Goal: Communication & Community: Answer question/provide support

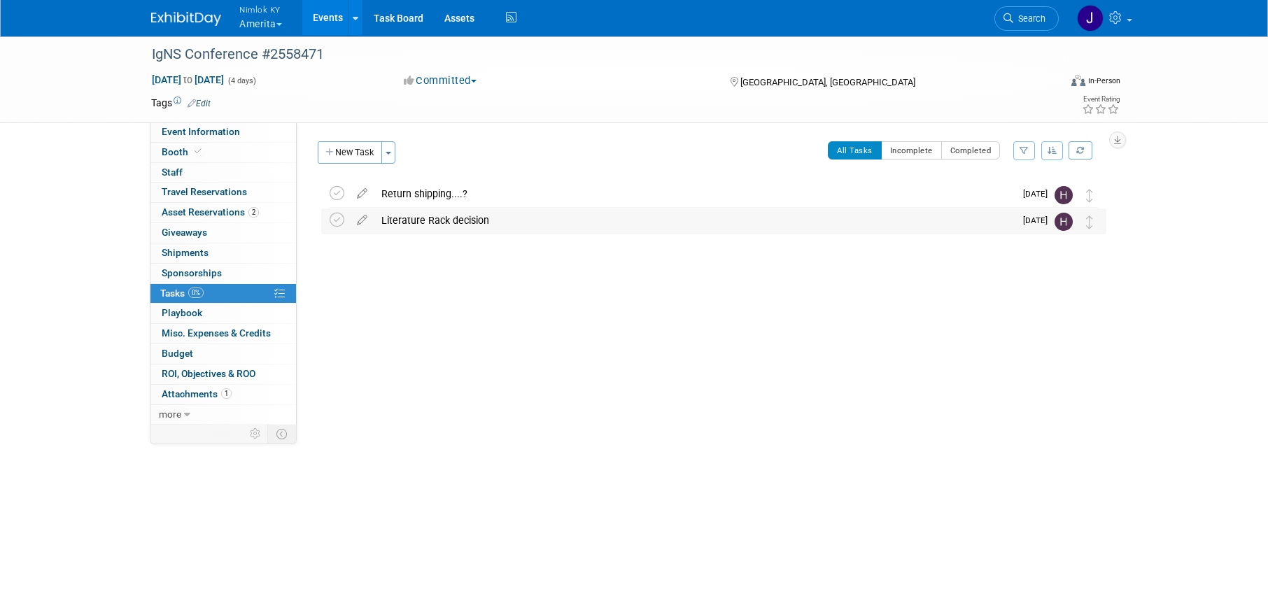
click at [470, 223] on div "Literature Rack decision" at bounding box center [694, 221] width 640 height 24
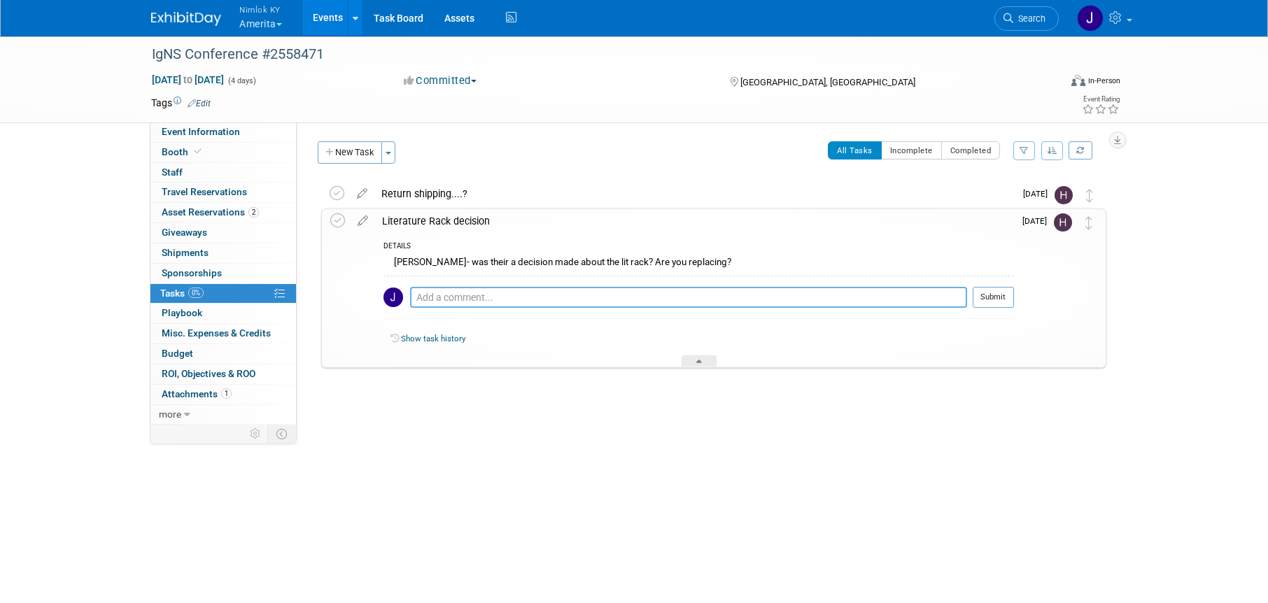
click at [491, 299] on textarea at bounding box center [688, 297] width 557 height 21
type textarea "Ordering from [GEOGRAPHIC_DATA] via EM on 9/12"
click at [992, 301] on button "Submit" at bounding box center [993, 297] width 41 height 21
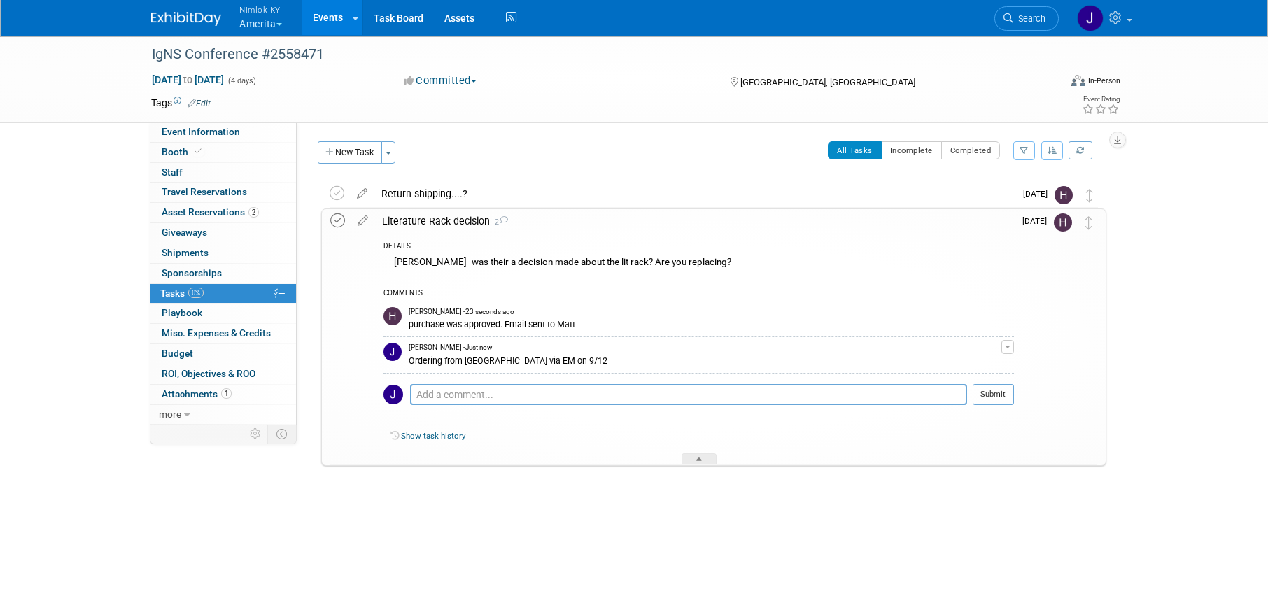
click at [339, 219] on icon at bounding box center [337, 220] width 15 height 15
click at [693, 456] on div at bounding box center [699, 459] width 35 height 12
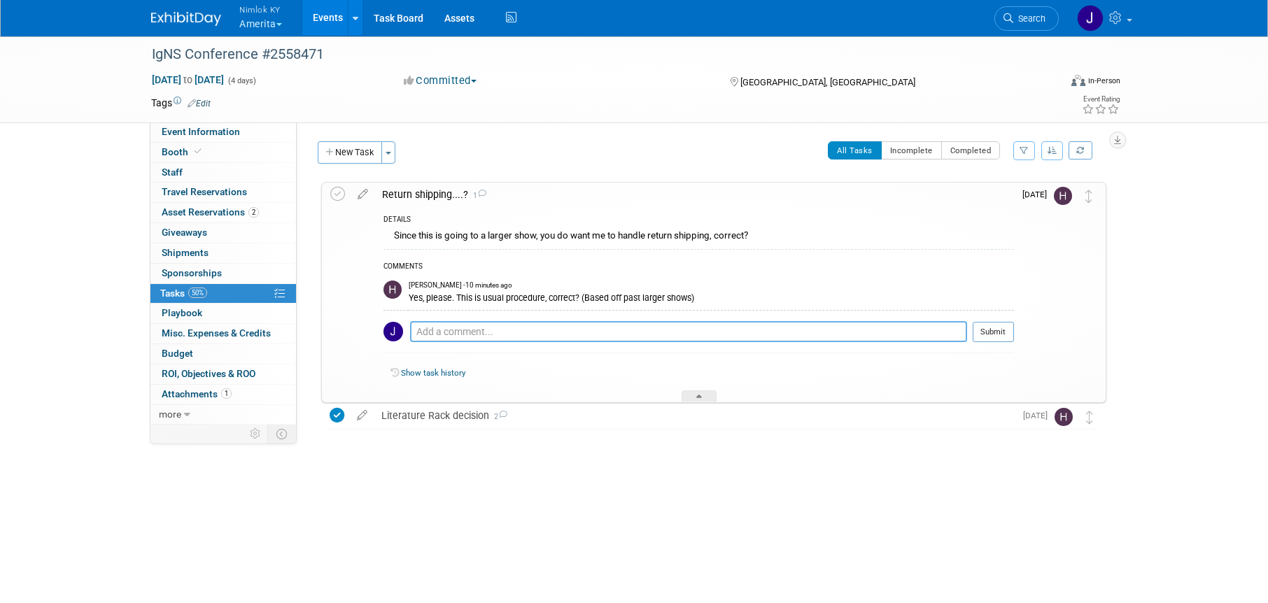
click at [569, 327] on textarea at bounding box center [688, 331] width 557 height 21
type textarea "Correct!"
click at [223, 397] on span "1" at bounding box center [226, 393] width 10 height 10
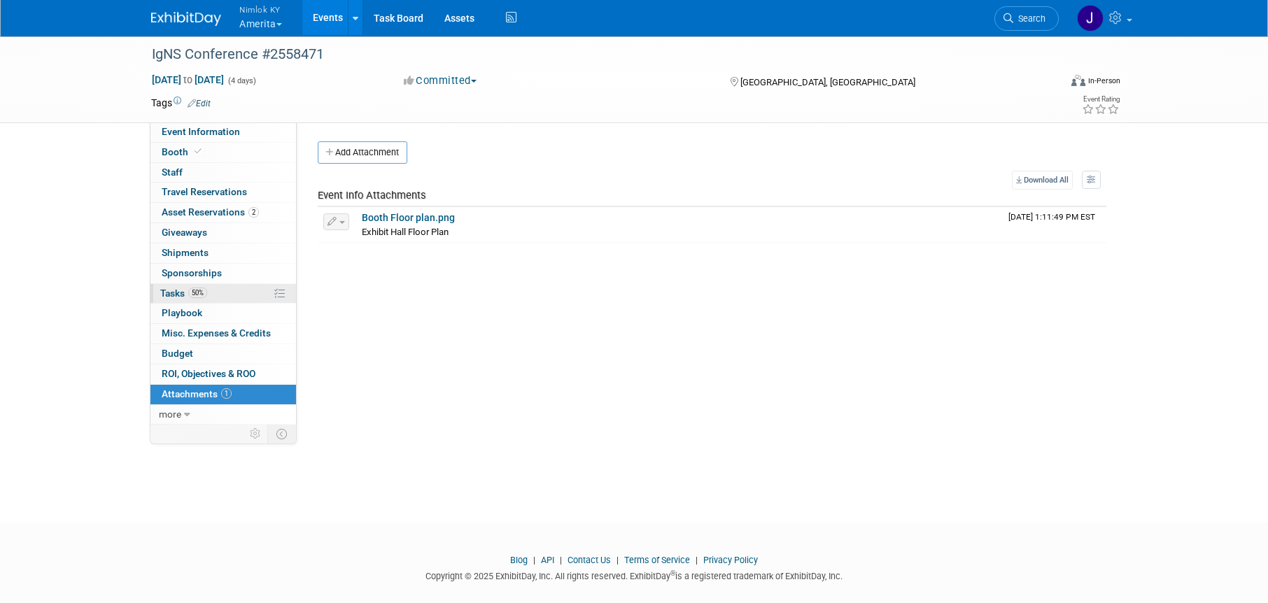
click at [232, 291] on link "50% Tasks 50%" at bounding box center [223, 294] width 146 height 20
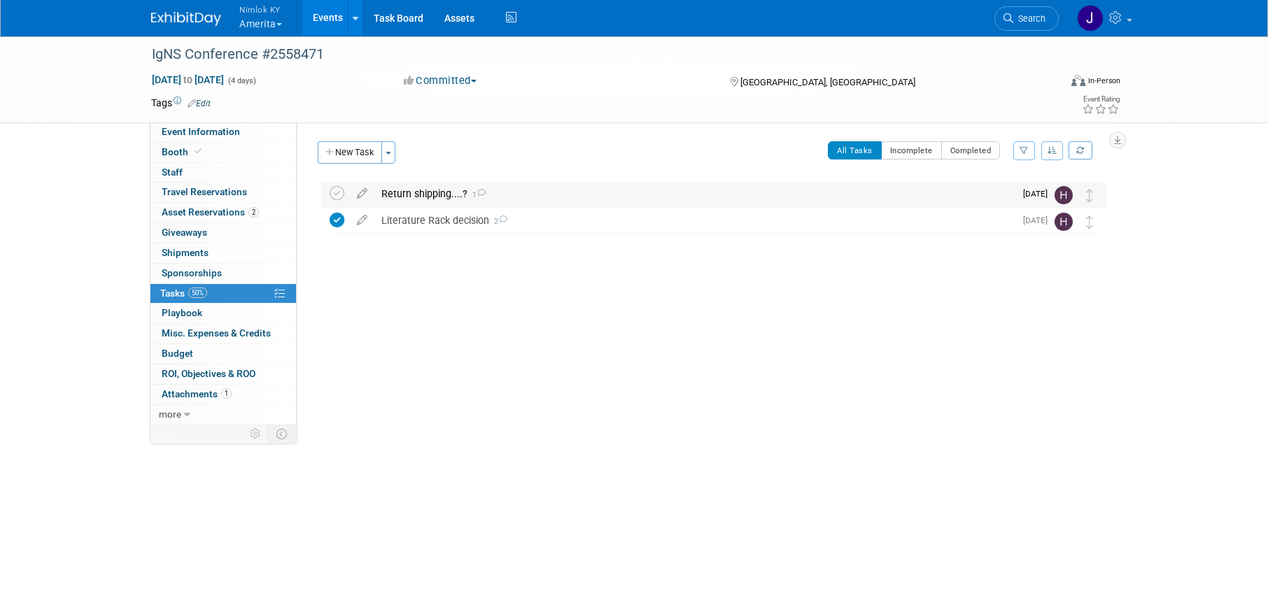
click at [532, 188] on div "Return shipping....? 1" at bounding box center [694, 194] width 640 height 24
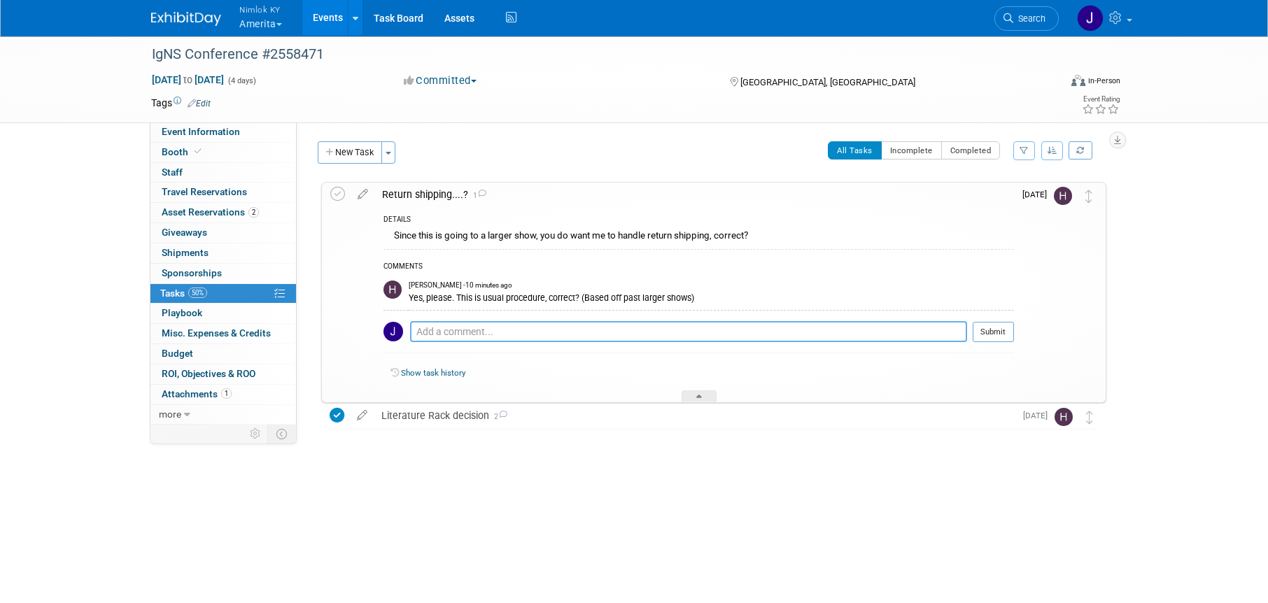
click at [584, 329] on textarea at bounding box center [688, 331] width 557 height 21
type textarea "Correct! Can you upload the Quick Facts? Also, are there specific move out inst…"
click at [1001, 334] on button "Submit" at bounding box center [993, 332] width 41 height 21
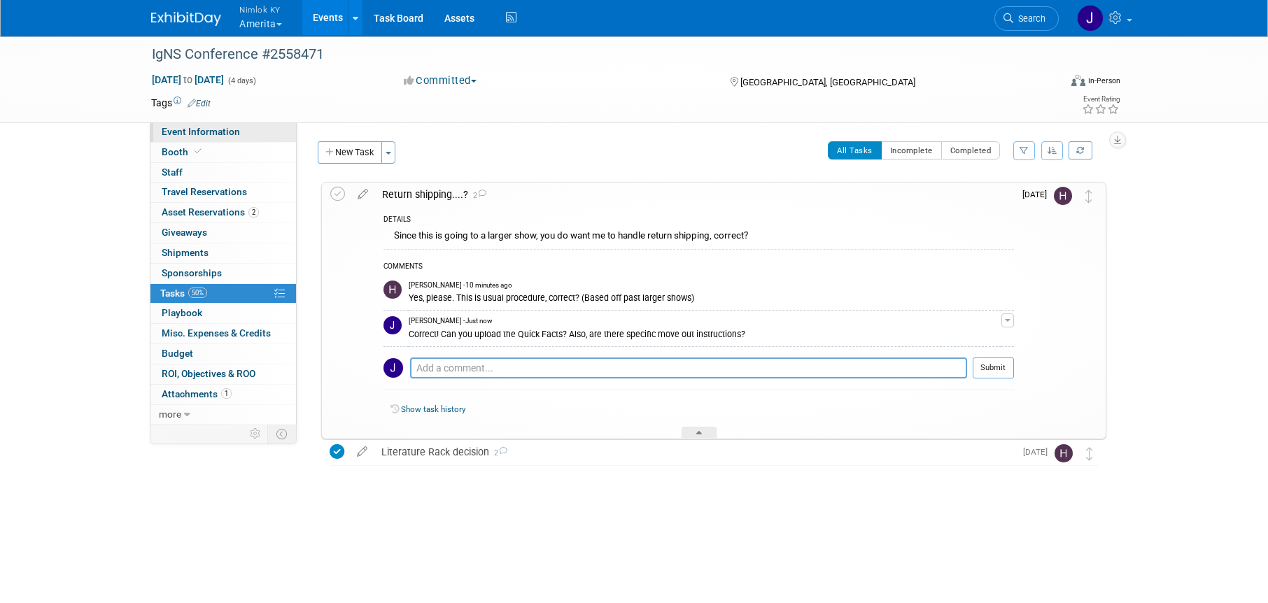
click at [226, 127] on span "Event Information" at bounding box center [201, 131] width 78 height 11
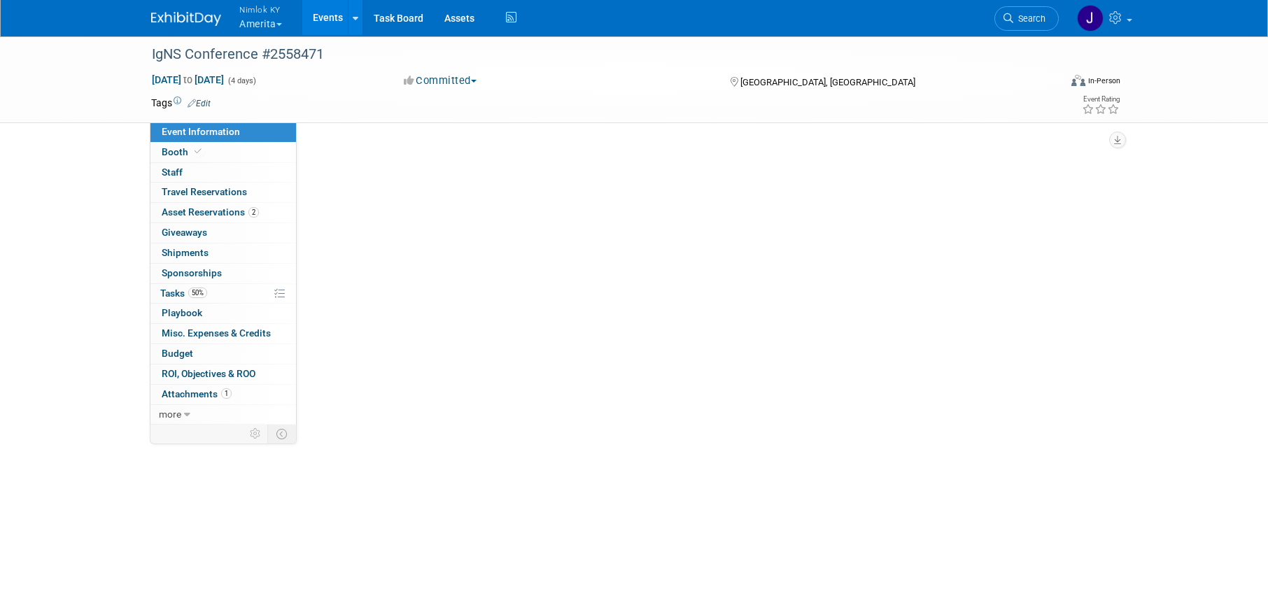
select select "Preparing Shipment"
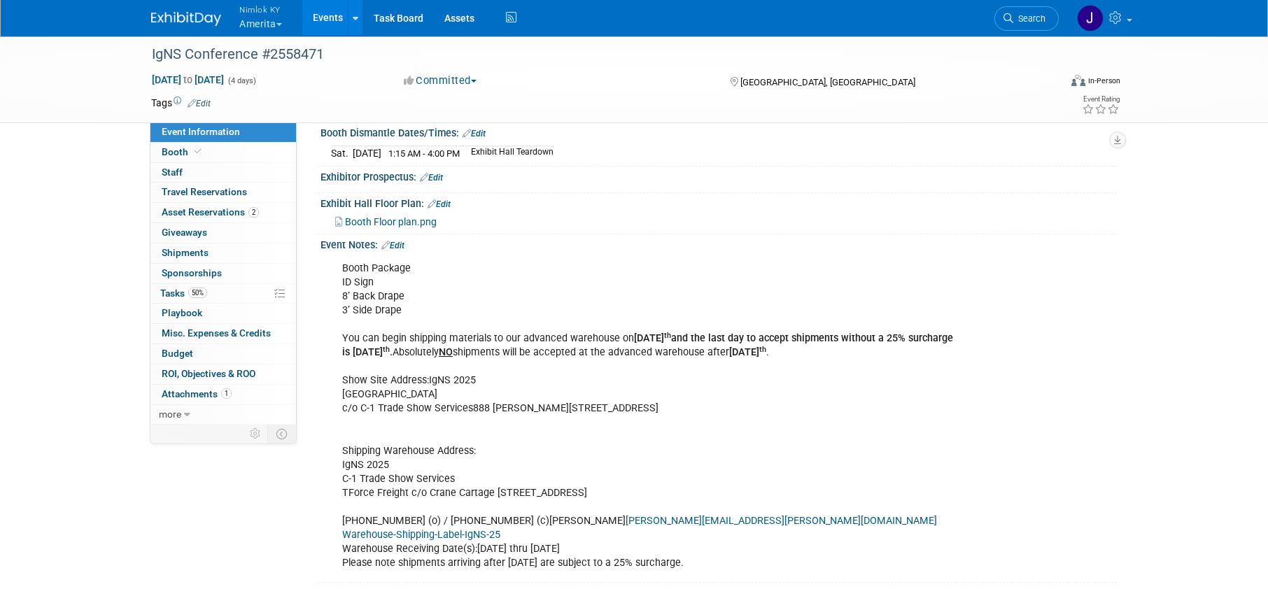
scroll to position [355, 0]
